Goal: Information Seeking & Learning: Learn about a topic

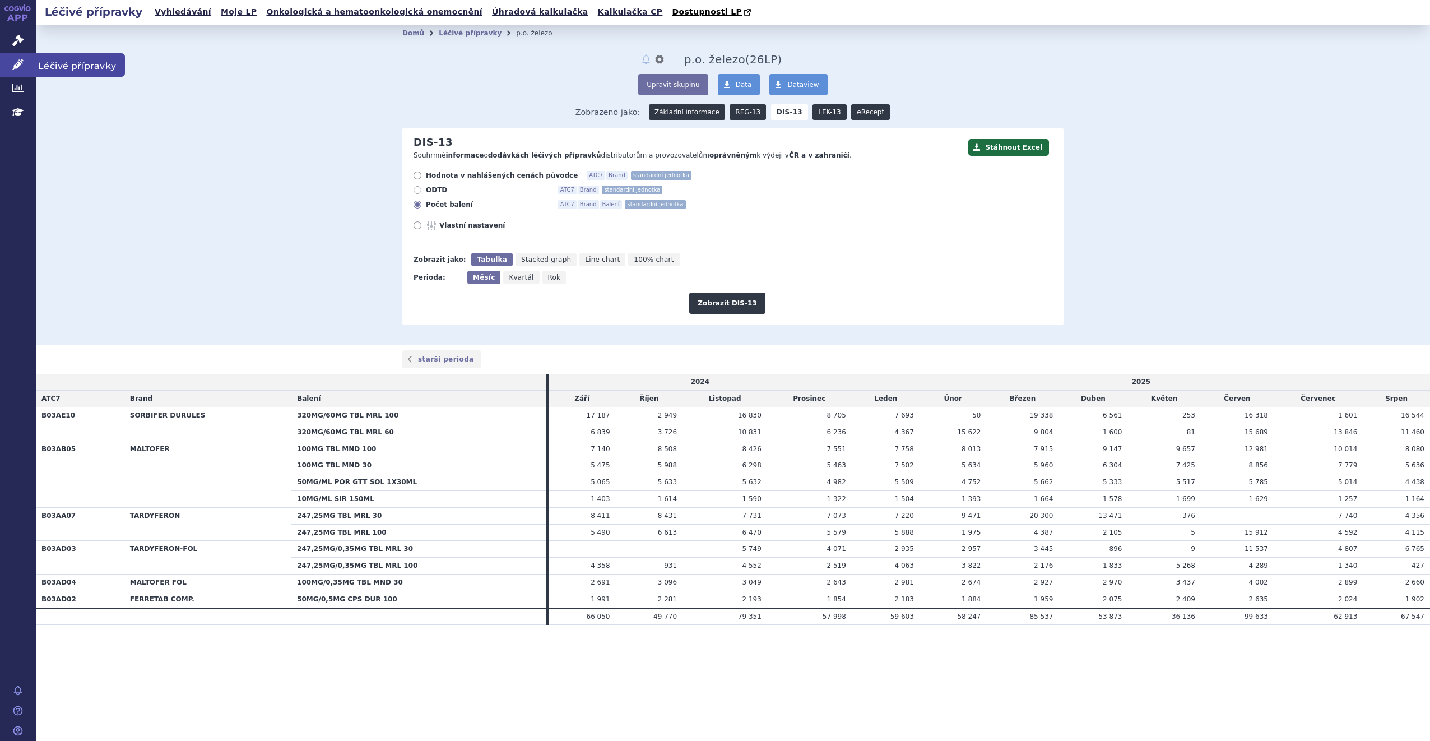
click at [43, 59] on span "Léčivé přípravky" at bounding box center [80, 65] width 89 height 24
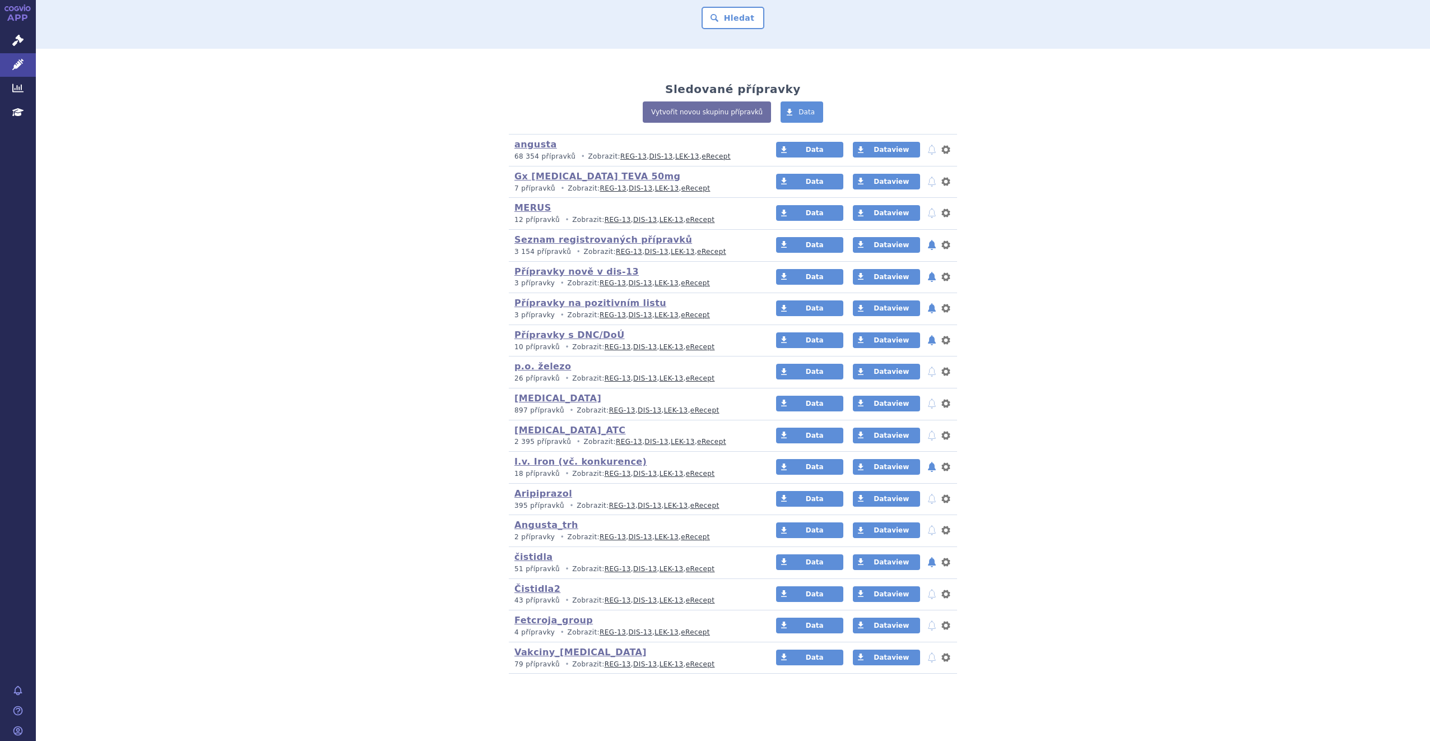
scroll to position [205, 0]
click at [534, 588] on link "Čistidla2" at bounding box center [537, 588] width 46 height 11
click at [660, 600] on link "LEK-13" at bounding box center [672, 600] width 24 height 8
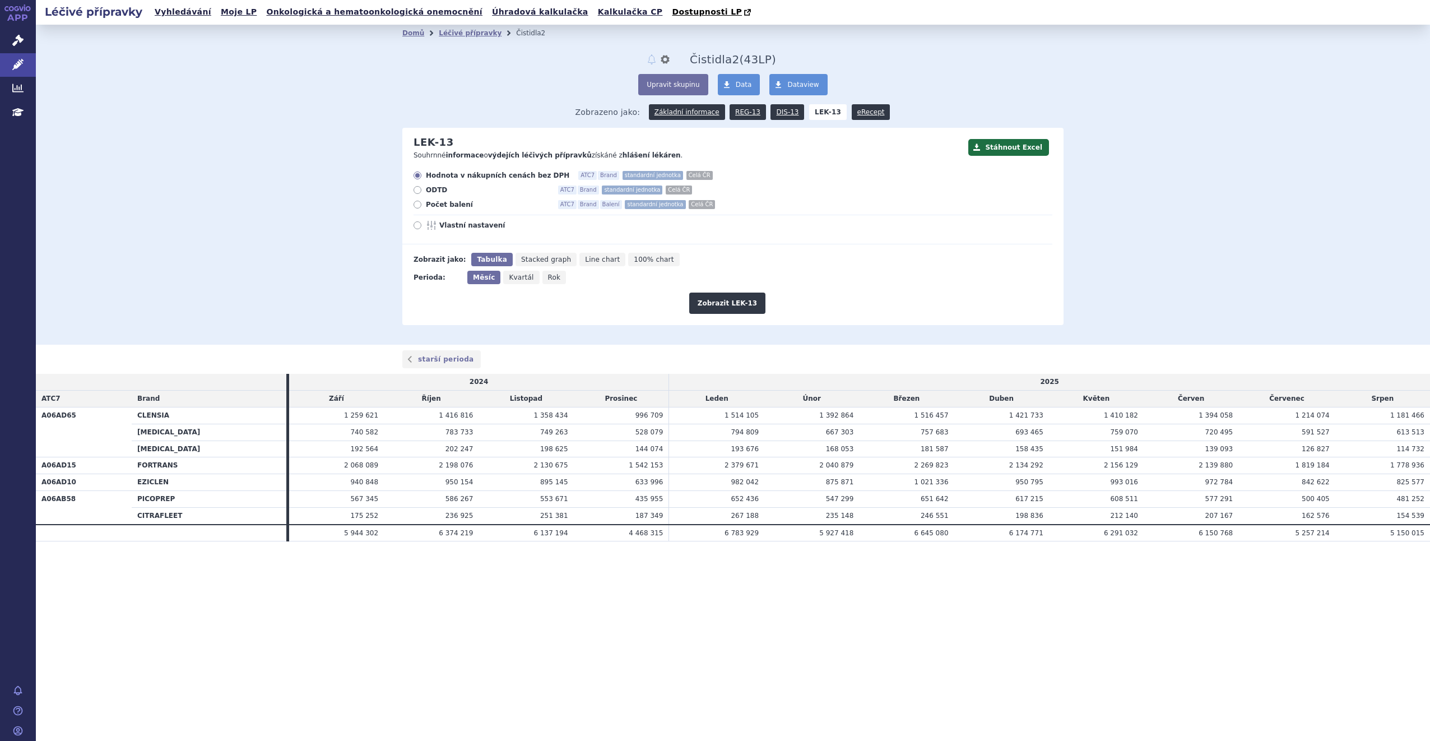
click at [423, 203] on label "Počet balení ATC7 Brand Balení standardní jednotka Celá ČR" at bounding box center [733, 204] width 639 height 9
click at [422, 203] on input "Počet balení ATC7 Brand Balení standardní jednotka Celá ČR" at bounding box center [418, 205] width 7 height 7
radio input "true"
click at [717, 307] on button "Zobrazit LEK-13" at bounding box center [727, 303] width 76 height 21
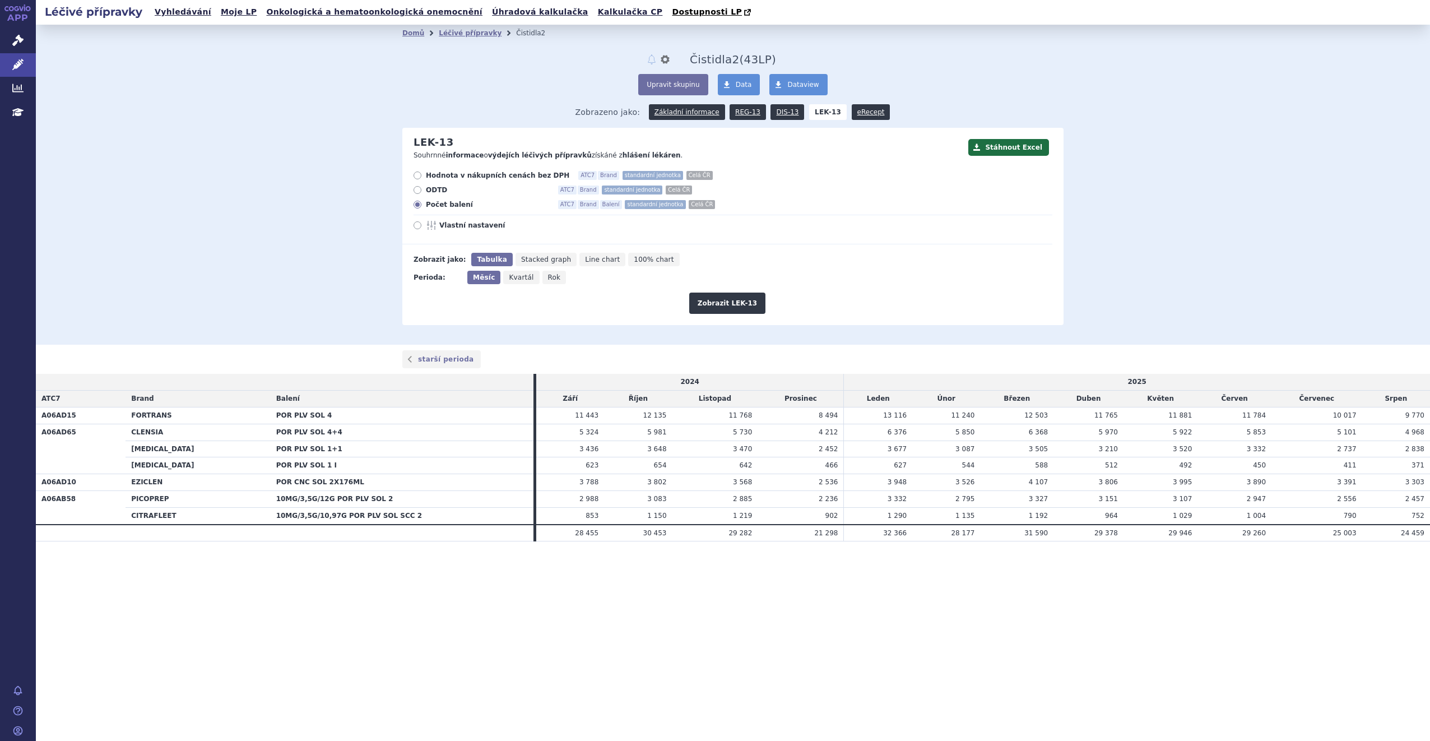
click at [844, 565] on section "Domů Léčivé přípravky Čistidla2 notifikace nastavení Přejmenovat Smazat Čistidl…" at bounding box center [733, 306] width 1394 height 562
click at [782, 114] on link "DIS-13" at bounding box center [788, 112] width 34 height 16
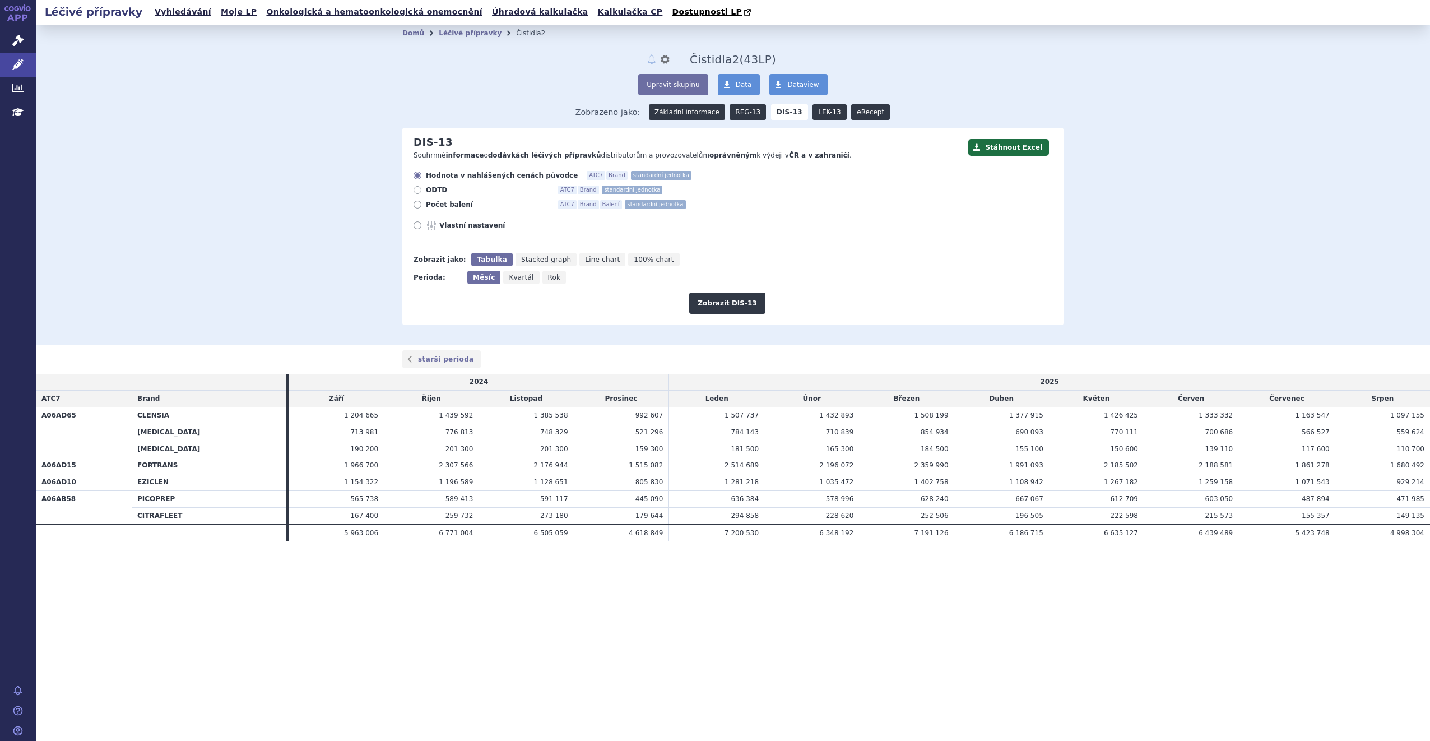
click at [421, 204] on icon at bounding box center [418, 205] width 8 height 8
click at [421, 204] on input "Počet balení ATC7 Brand Balení standardní jednotka" at bounding box center [418, 205] width 7 height 7
radio input "true"
click at [712, 301] on button "Zobrazit DIS-13" at bounding box center [727, 303] width 76 height 21
